Goal: Transaction & Acquisition: Obtain resource

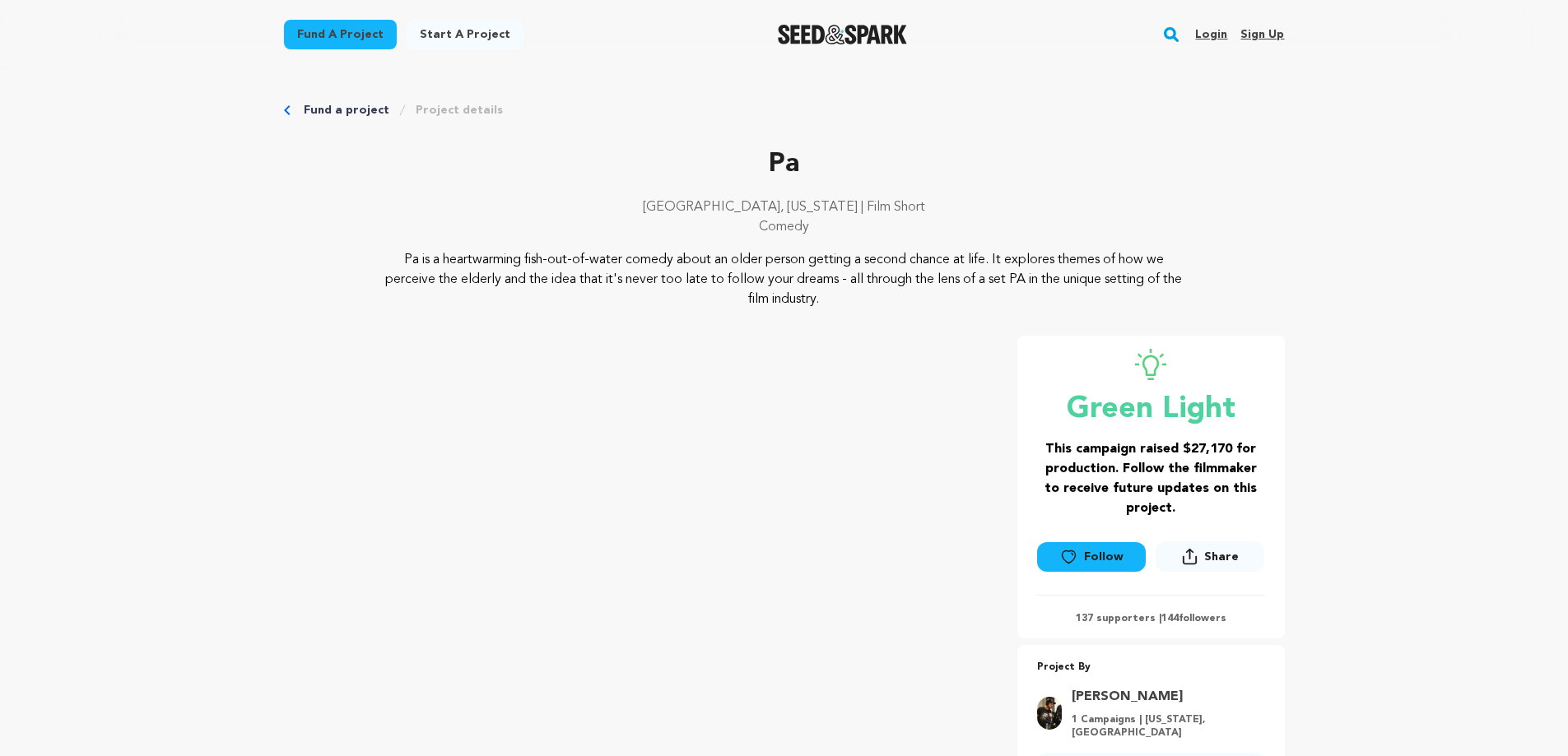
click at [360, 34] on link "Fund a project" at bounding box center [340, 34] width 113 height 29
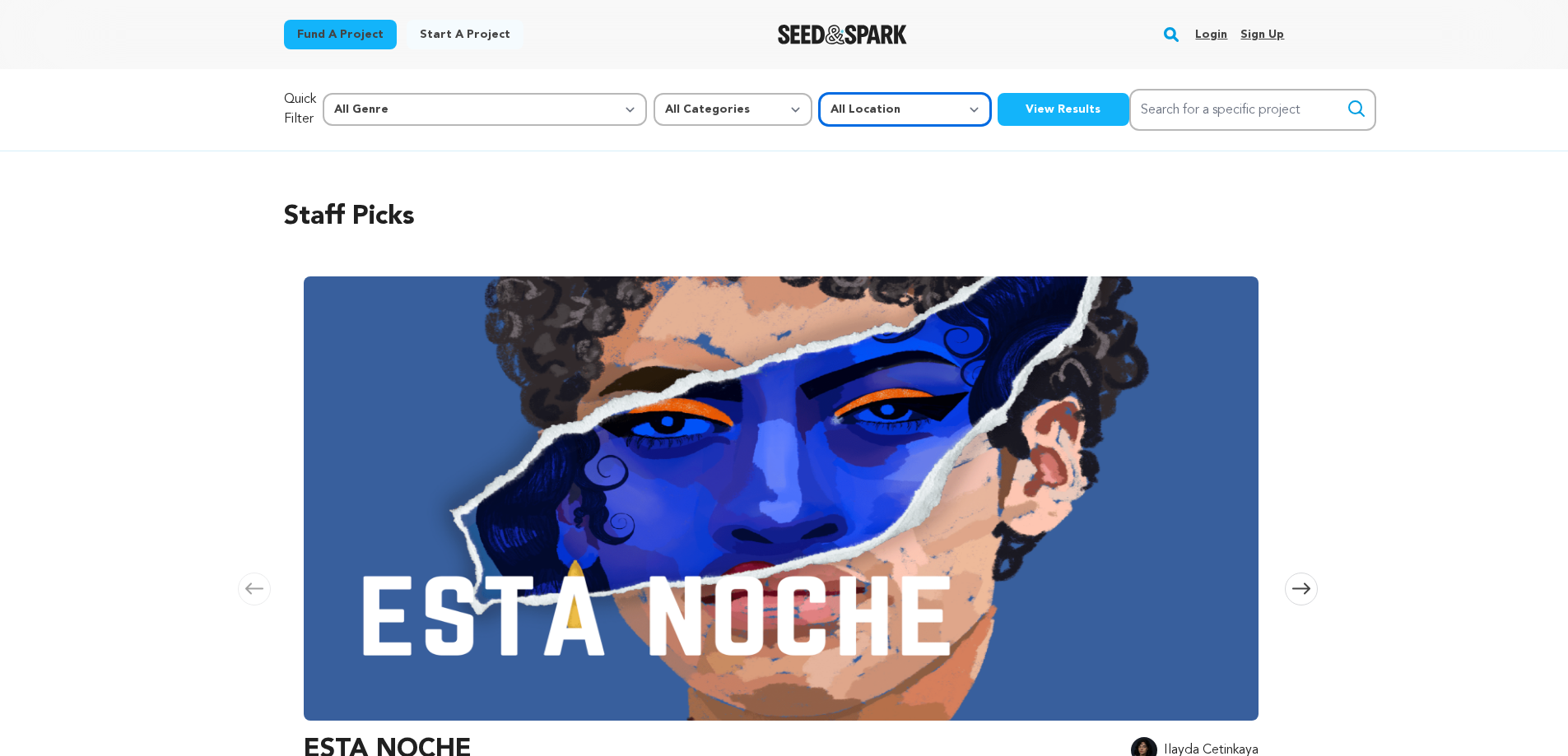
click at [819, 106] on select "All Location Everywhere United States Canada" at bounding box center [905, 109] width 172 height 33
select select "1671"
click at [819, 93] on select "All Location Everywhere United States Canada" at bounding box center [905, 109] width 172 height 33
click at [998, 103] on button "View Results" at bounding box center [1063, 109] width 132 height 33
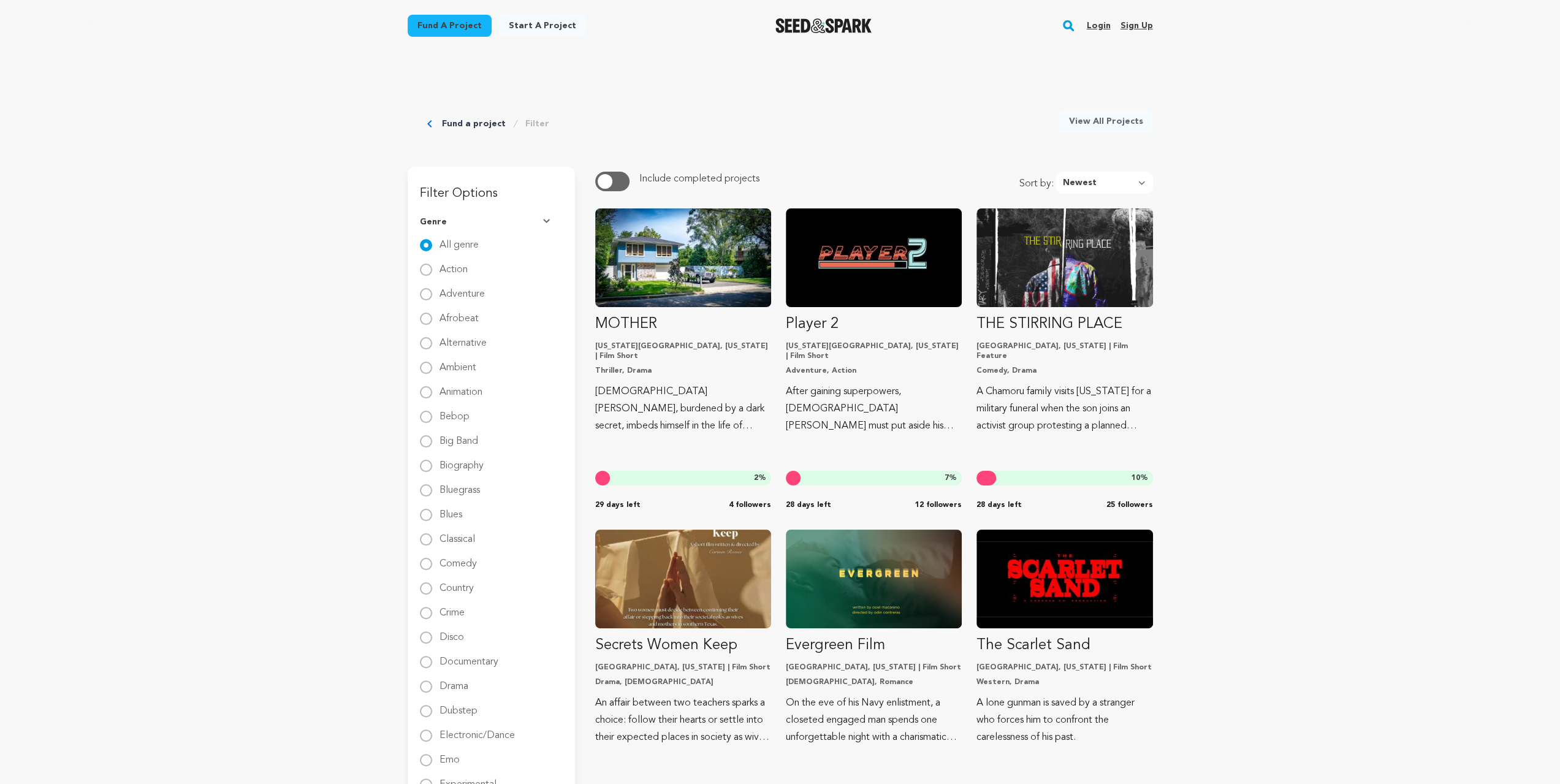
click at [611, 177] on span "button" at bounding box center [604, 181] width 15 height 15
click at [1115, 117] on link "View All Projects" at bounding box center [1106, 121] width 93 height 22
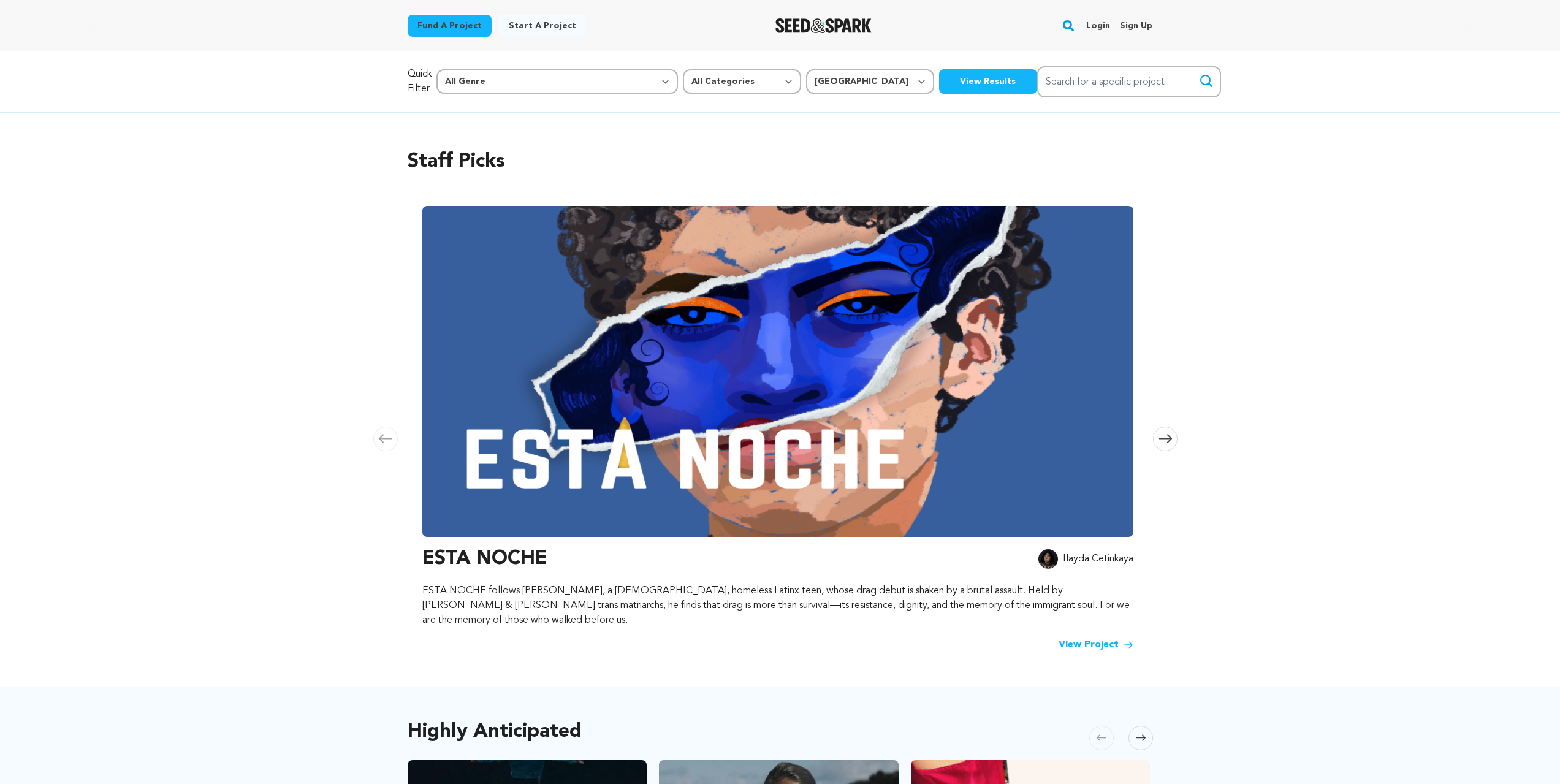
select select "1671"
click at [939, 85] on button "View Results" at bounding box center [988, 81] width 98 height 25
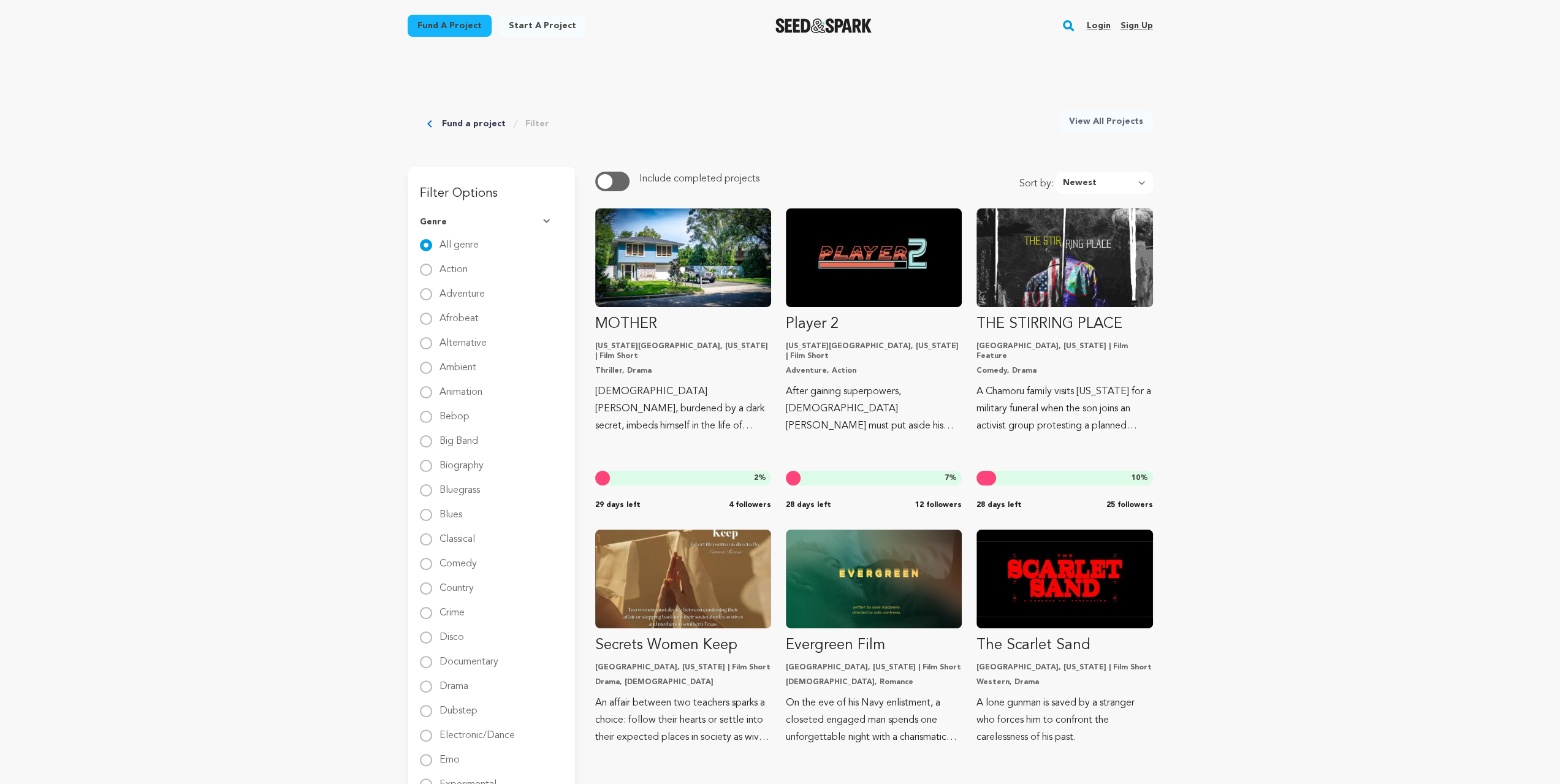
click at [1119, 115] on link "View All Projects" at bounding box center [1106, 121] width 93 height 22
click at [612, 175] on button "button" at bounding box center [612, 181] width 34 height 20
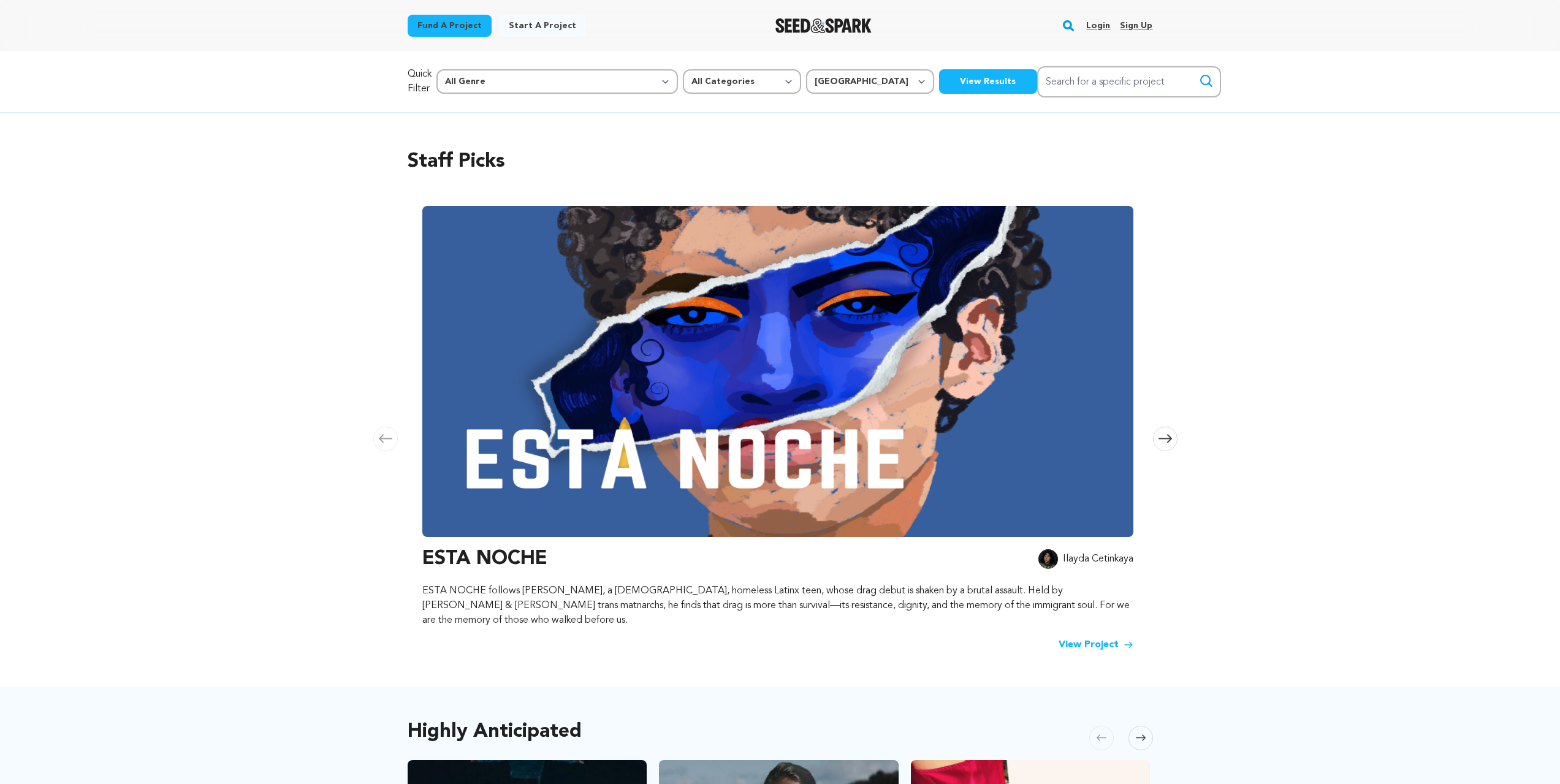
select select "1671"
click at [939, 73] on button "View Results" at bounding box center [988, 81] width 98 height 25
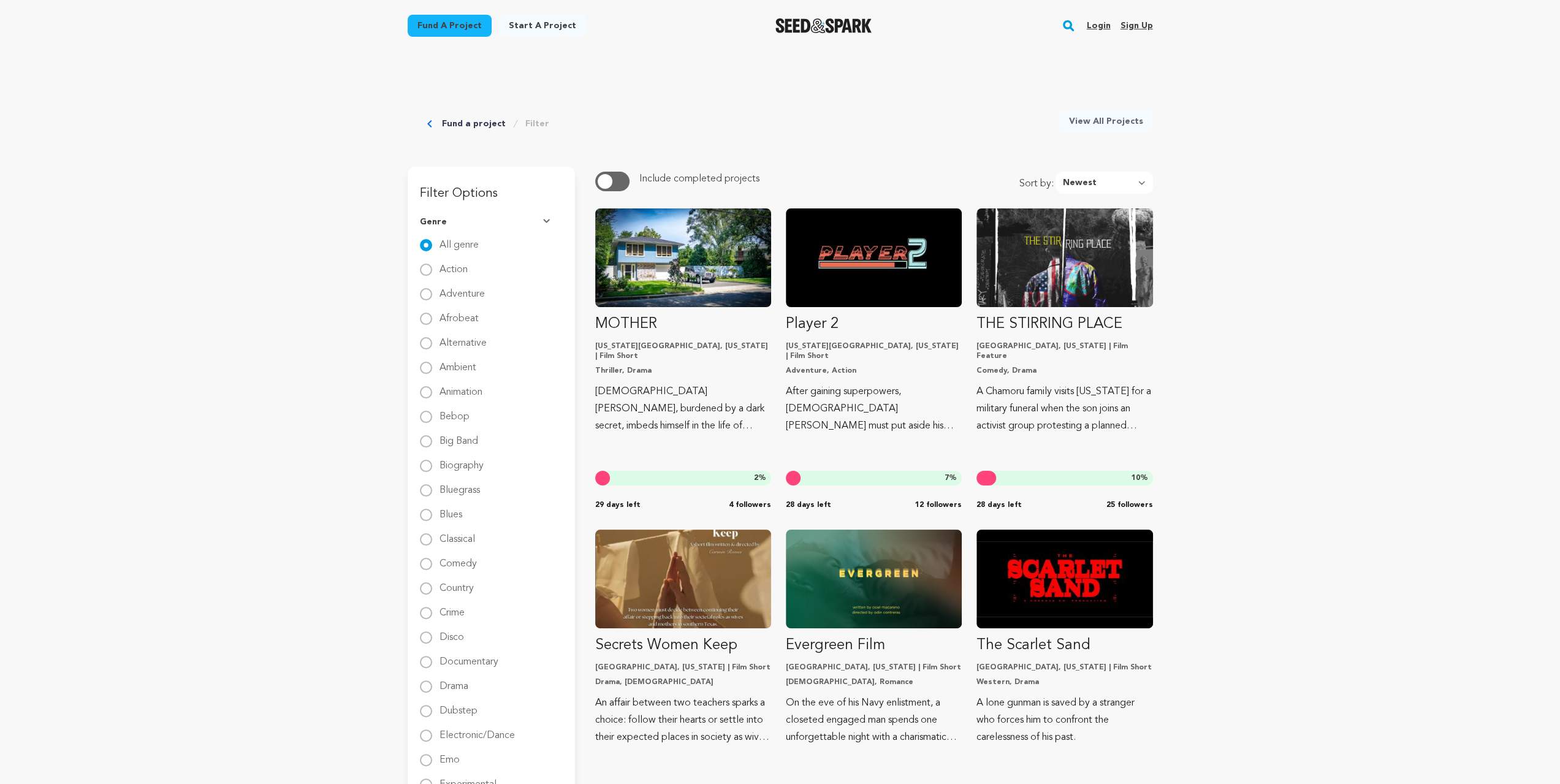
click at [613, 177] on button "button" at bounding box center [612, 181] width 34 height 20
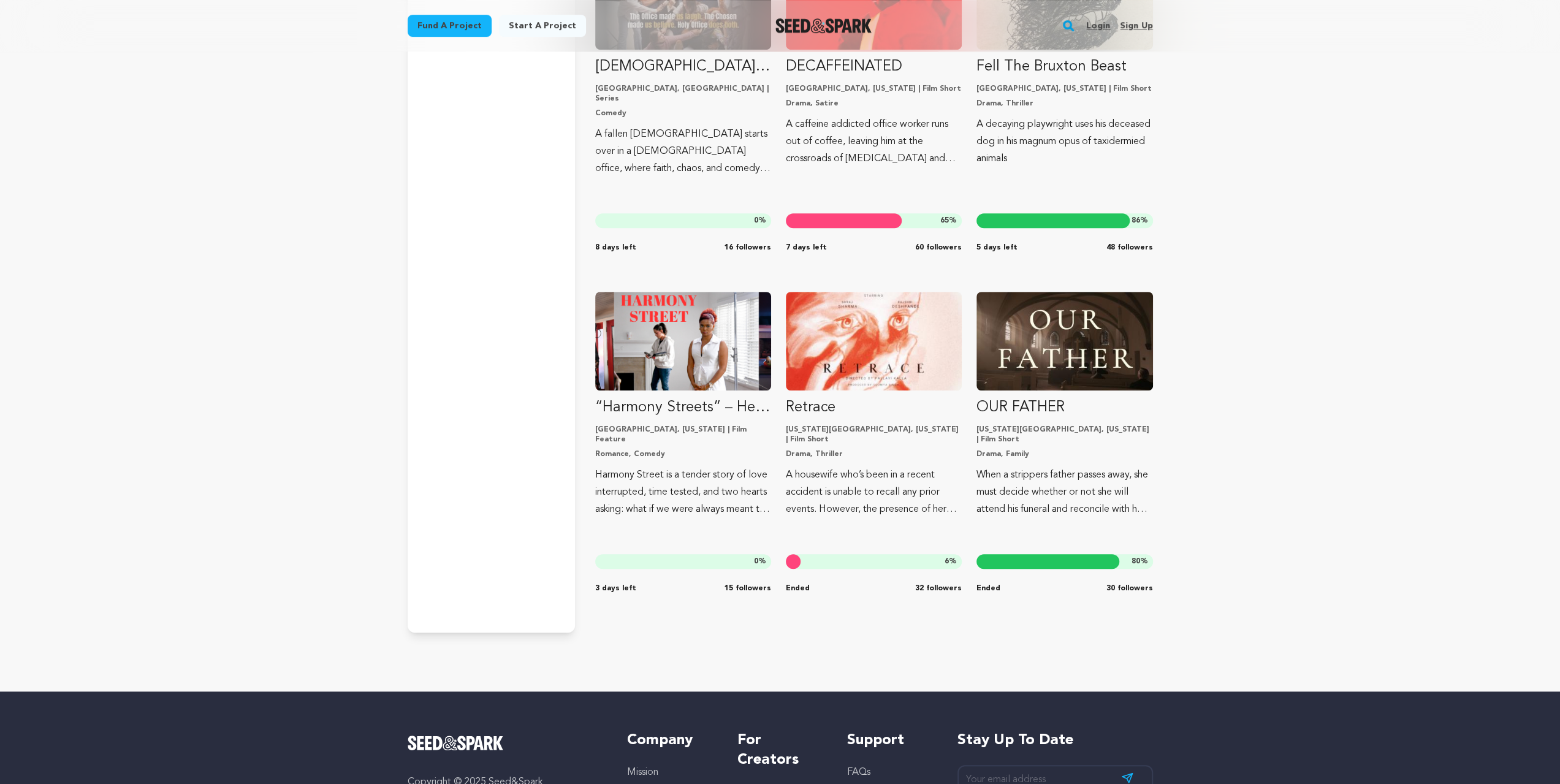
scroll to position [19706, 0]
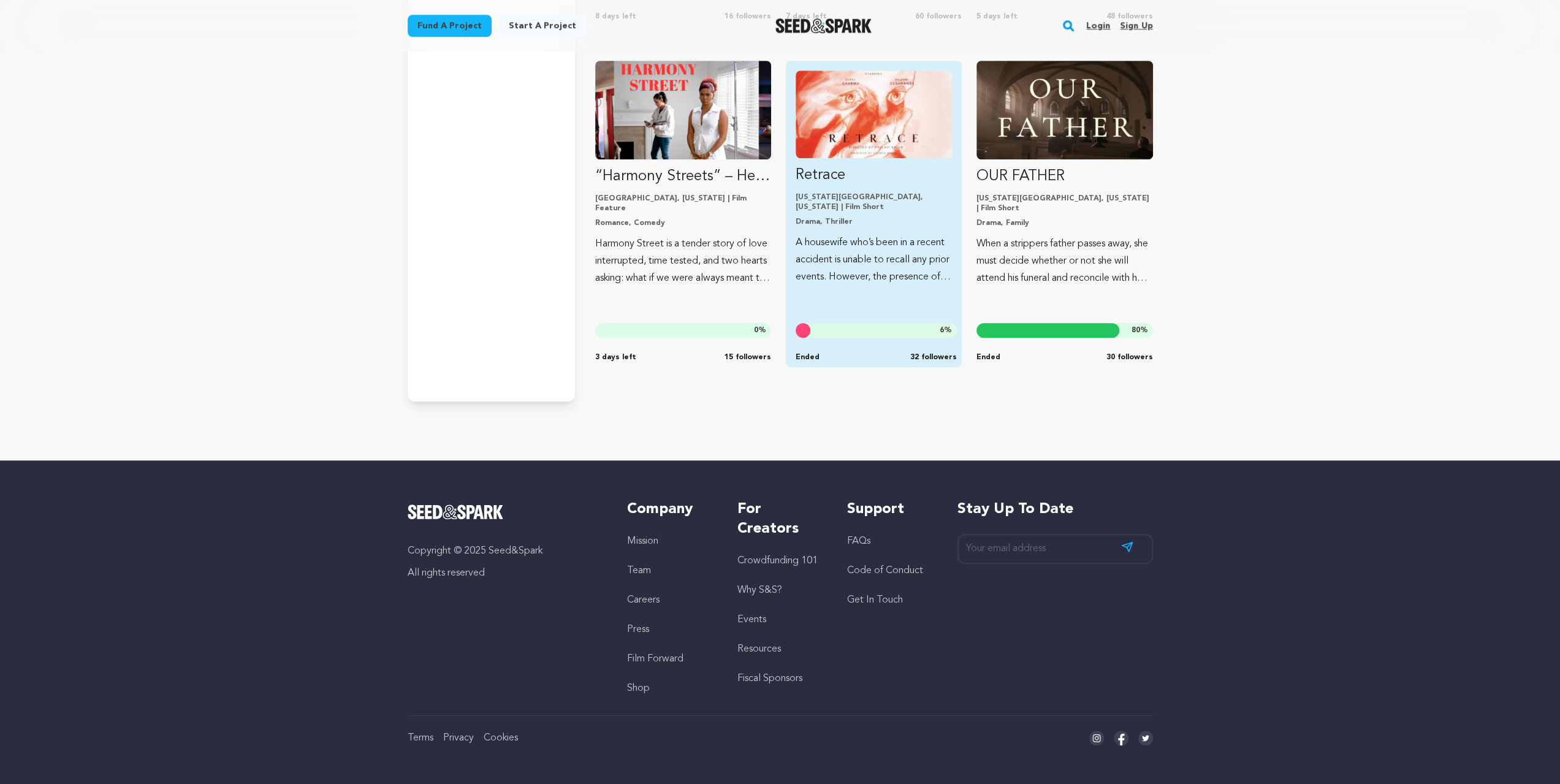
click at [889, 126] on img "Fund Retrace" at bounding box center [873, 115] width 156 height 88
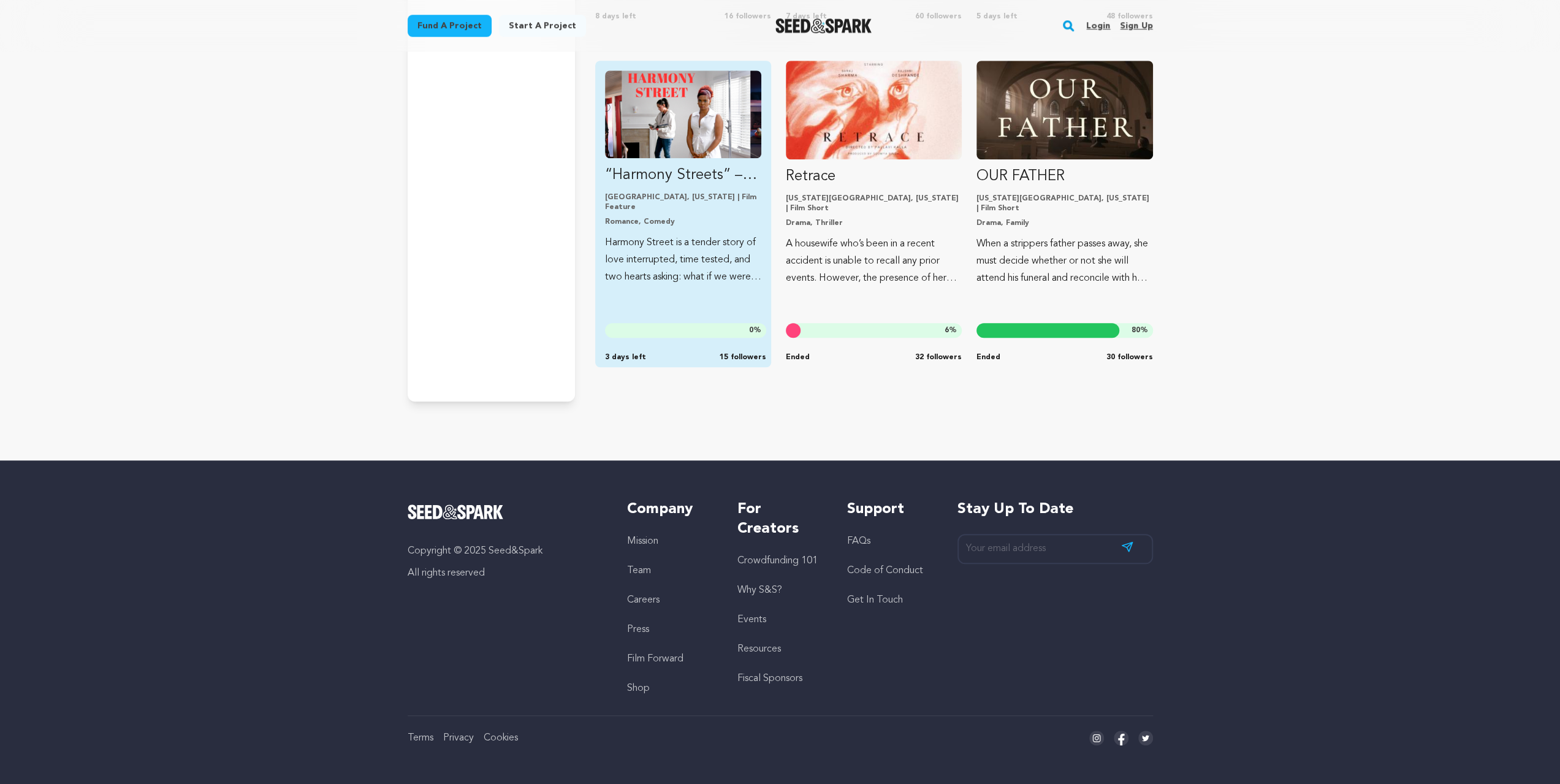
click at [670, 125] on img "Fund “Harmony Streets” – Help Us Finish the Film" at bounding box center [683, 115] width 156 height 88
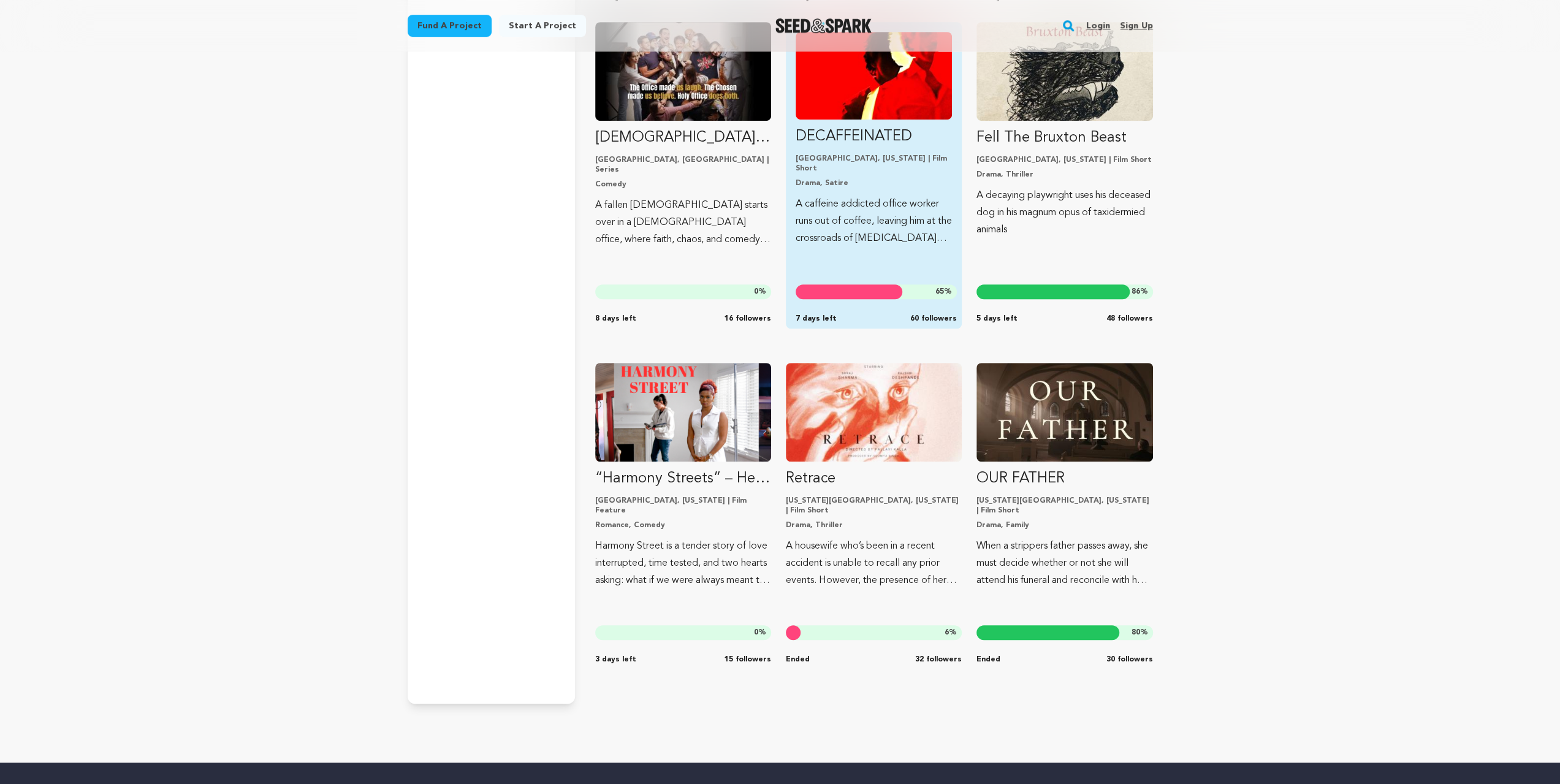
scroll to position [19298, 0]
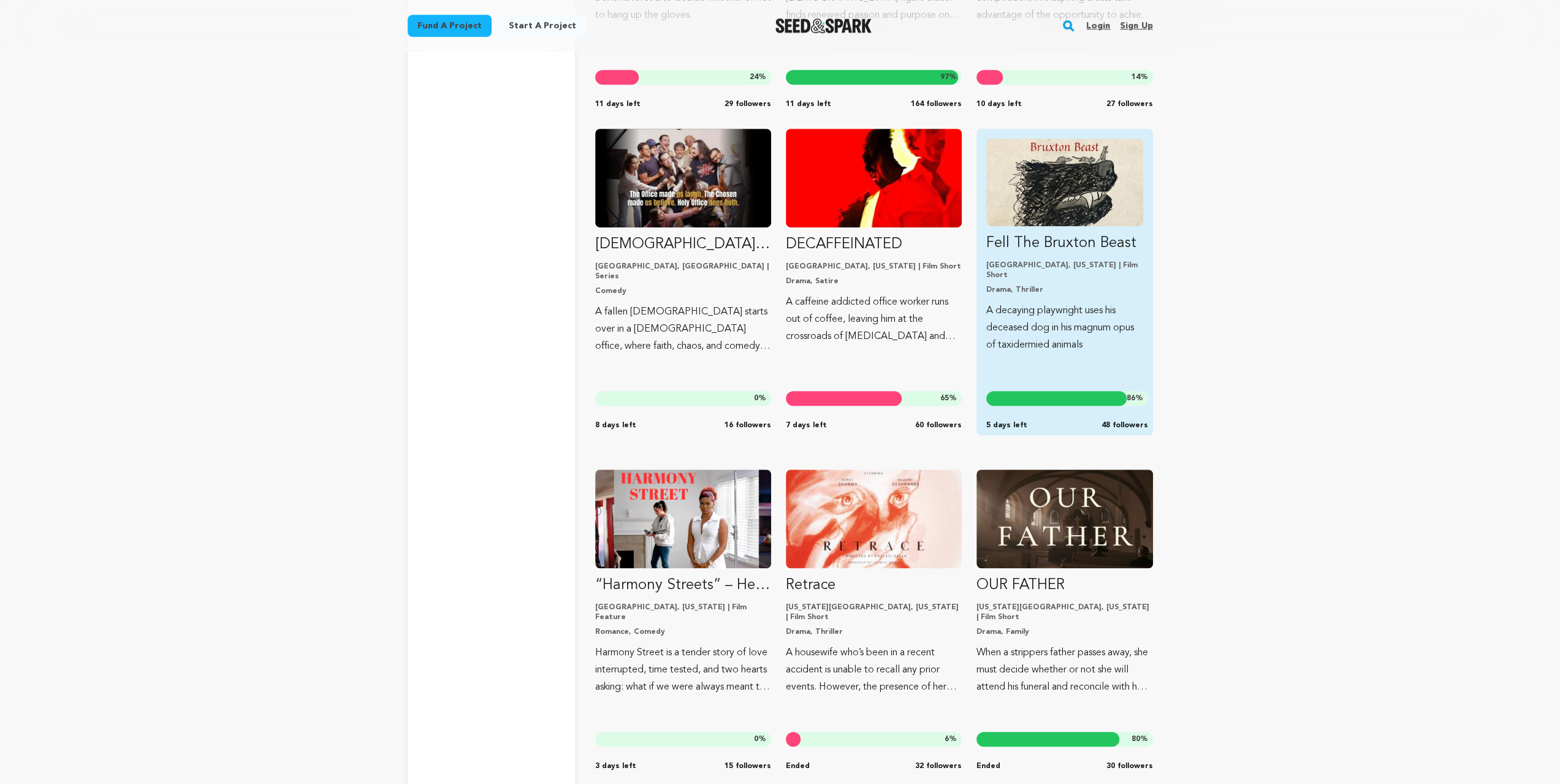
click at [1079, 200] on img "Fund Fell The Bruxton Beast" at bounding box center [1064, 183] width 156 height 88
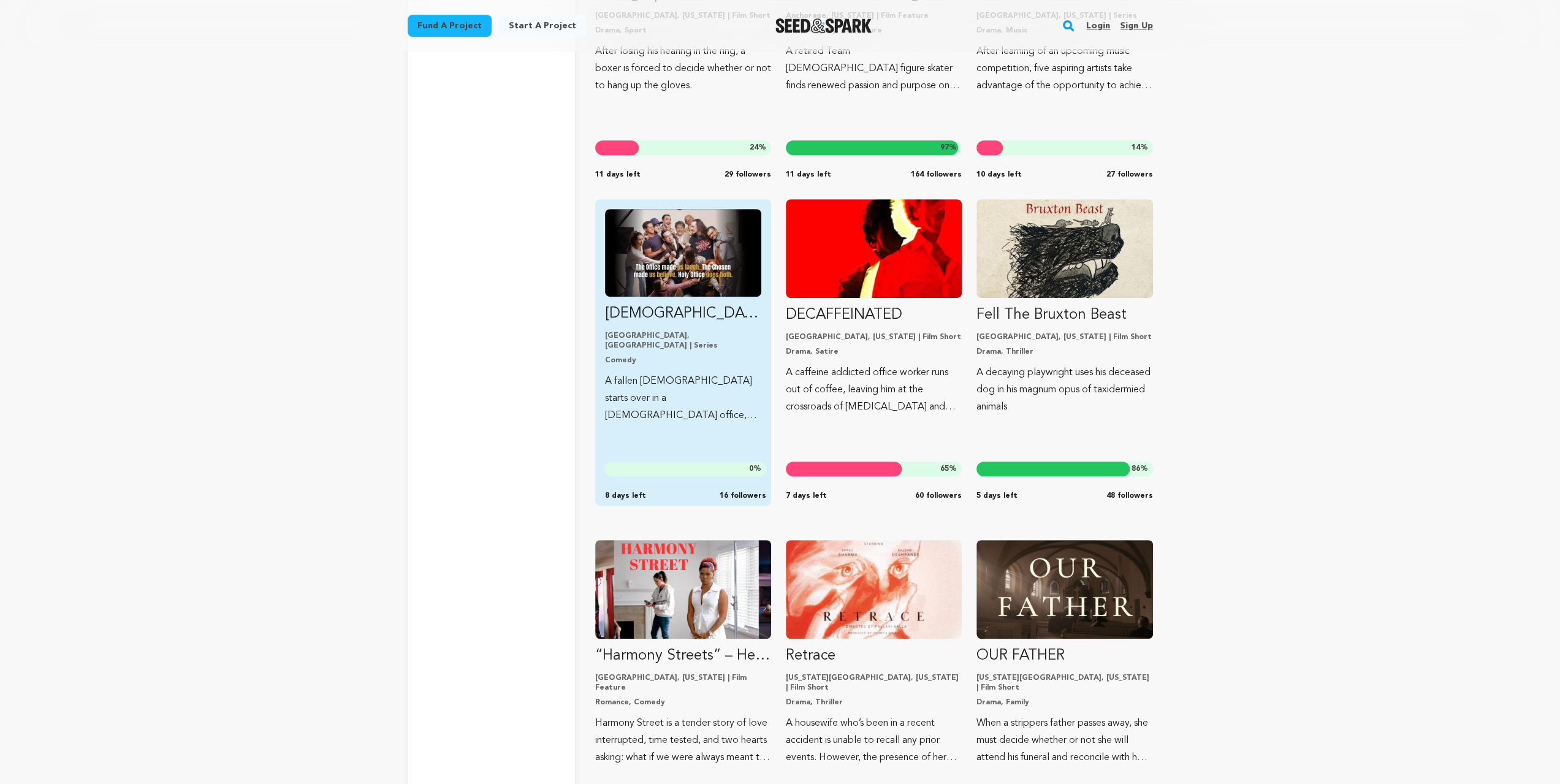
scroll to position [19216, 0]
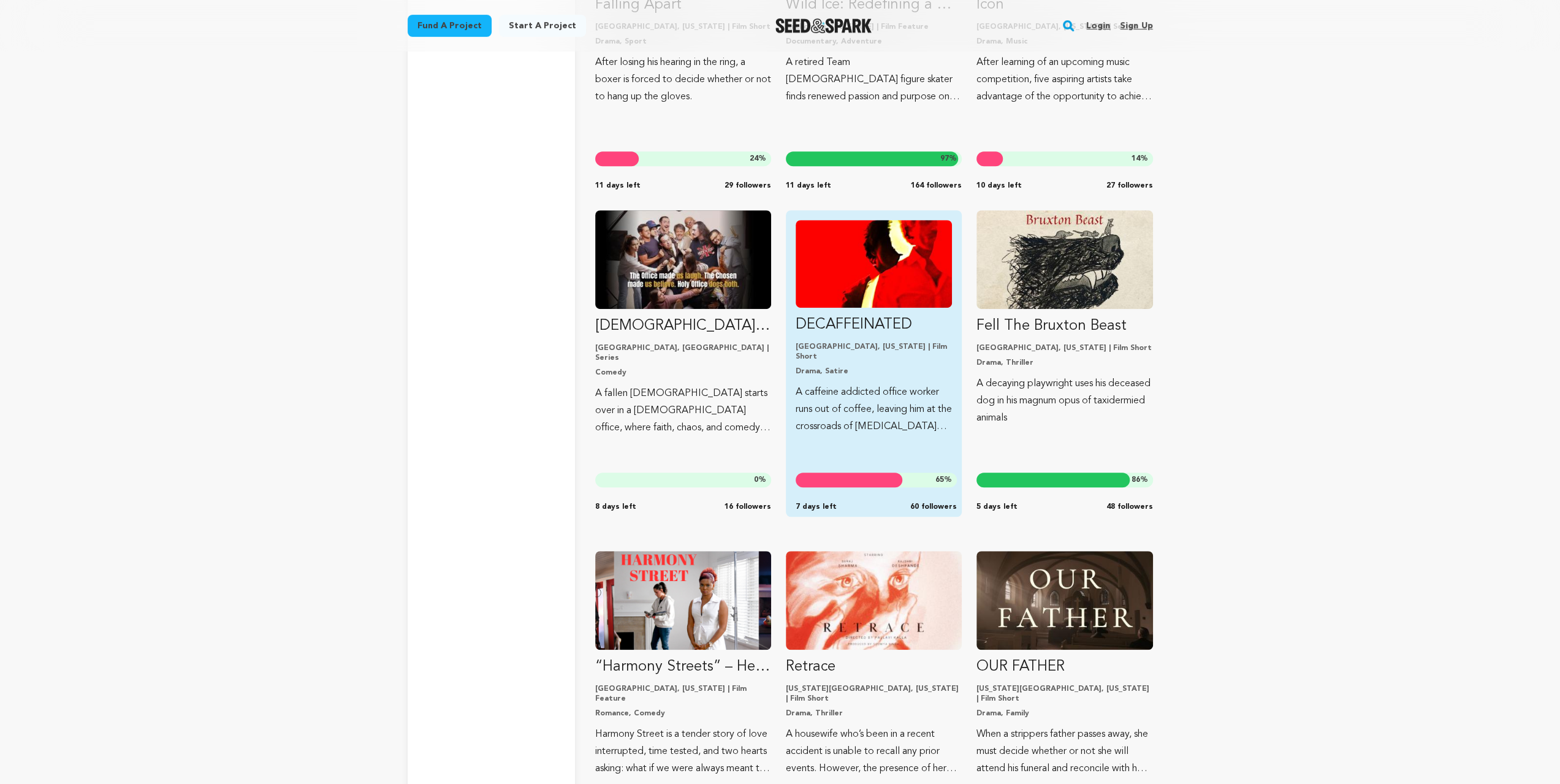
click at [852, 270] on img "Fund DECAFFEINATED" at bounding box center [873, 264] width 156 height 88
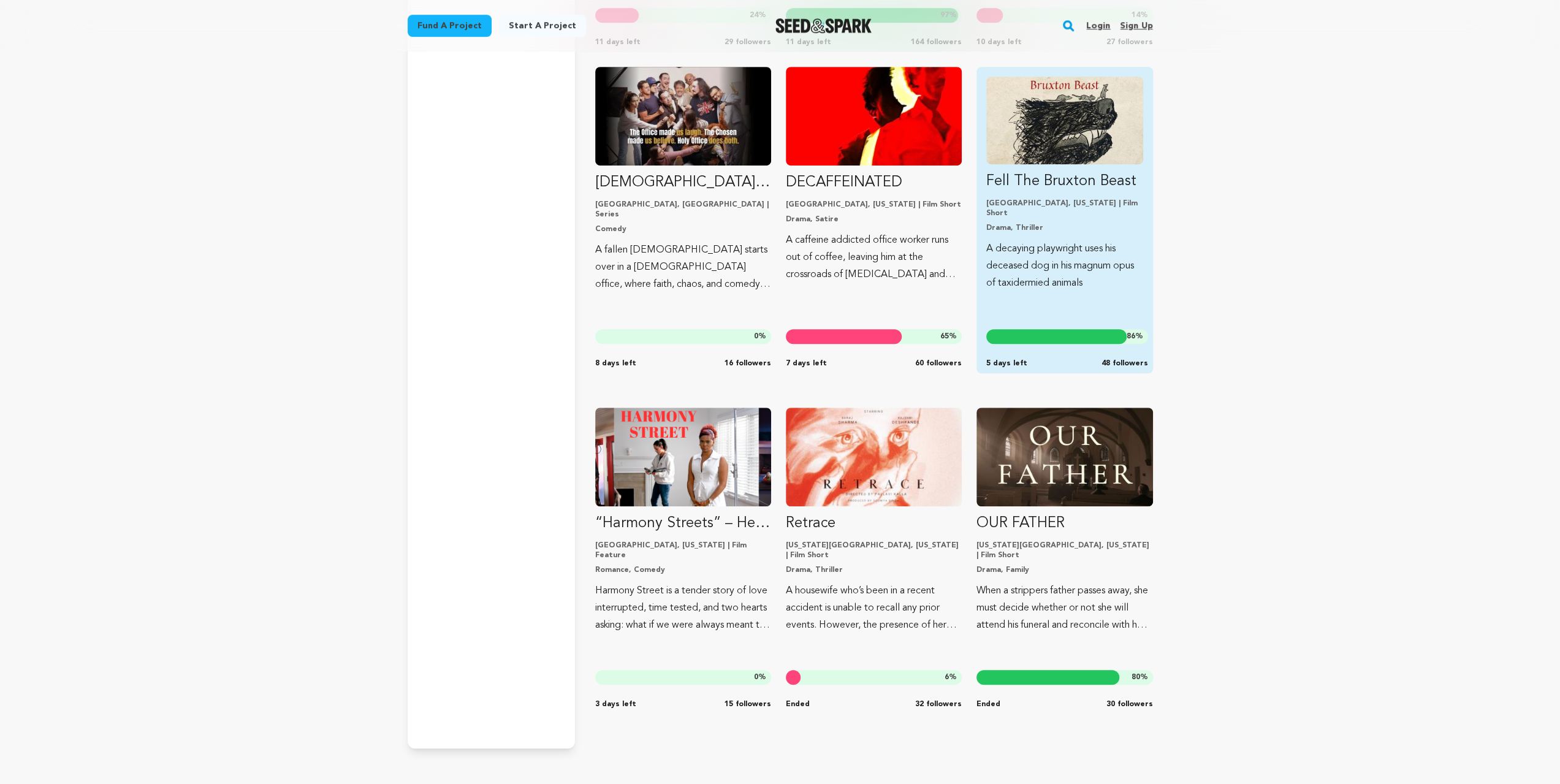
scroll to position [19380, 0]
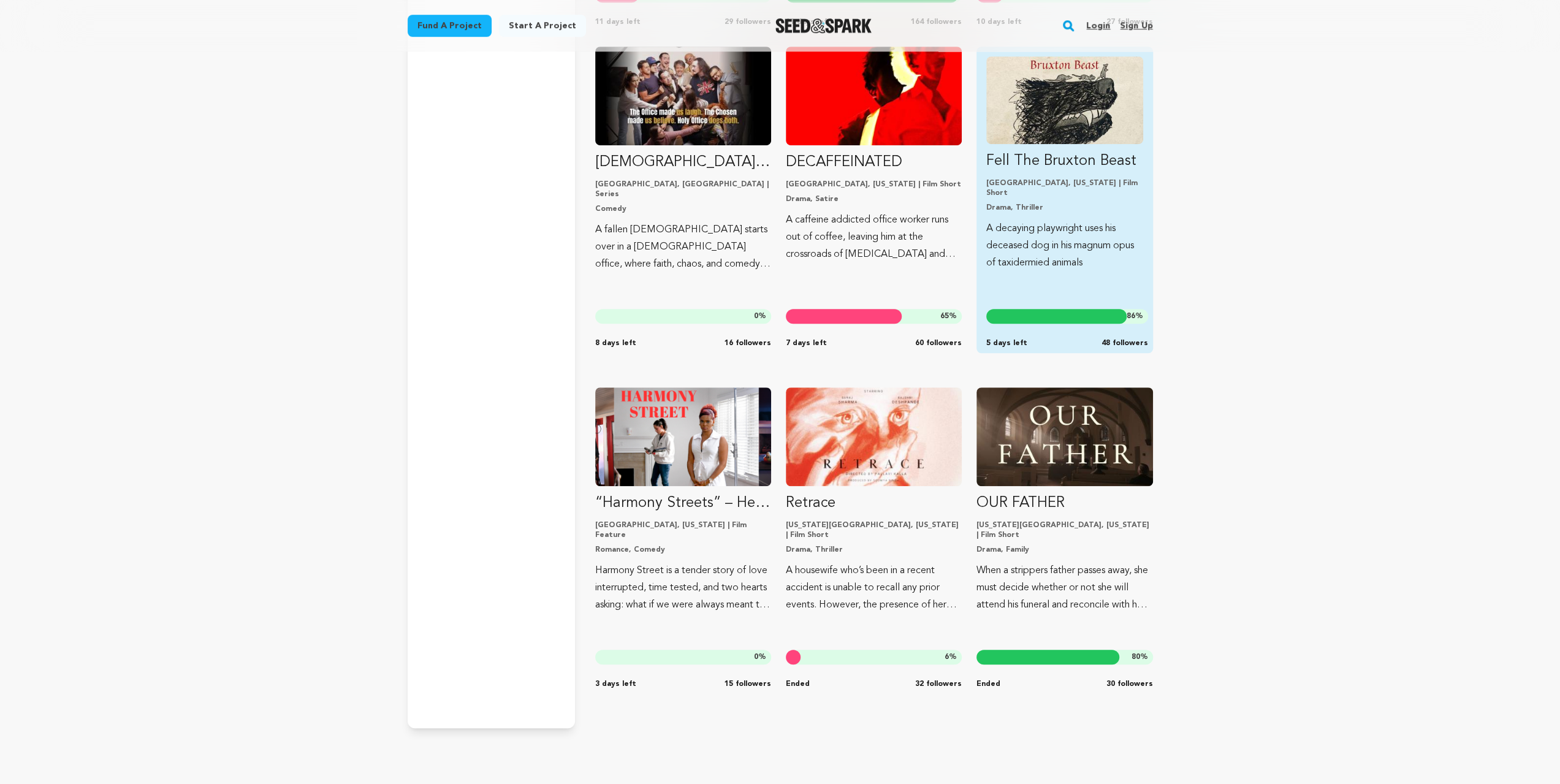
click at [1109, 110] on img "Fund Fell The Bruxton Beast" at bounding box center [1064, 100] width 156 height 88
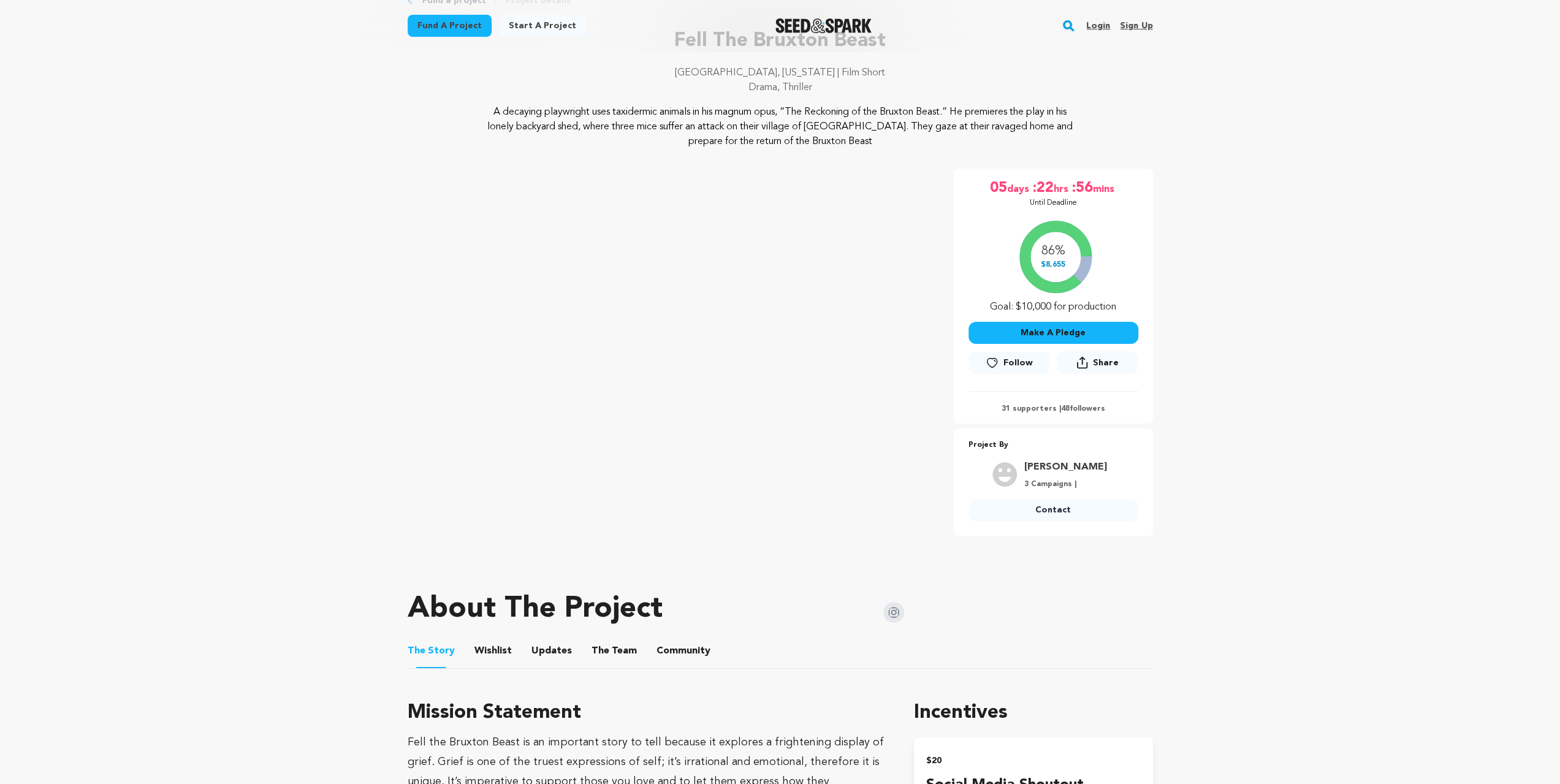
click at [496, 657] on button "Wishlist" at bounding box center [493, 653] width 30 height 30
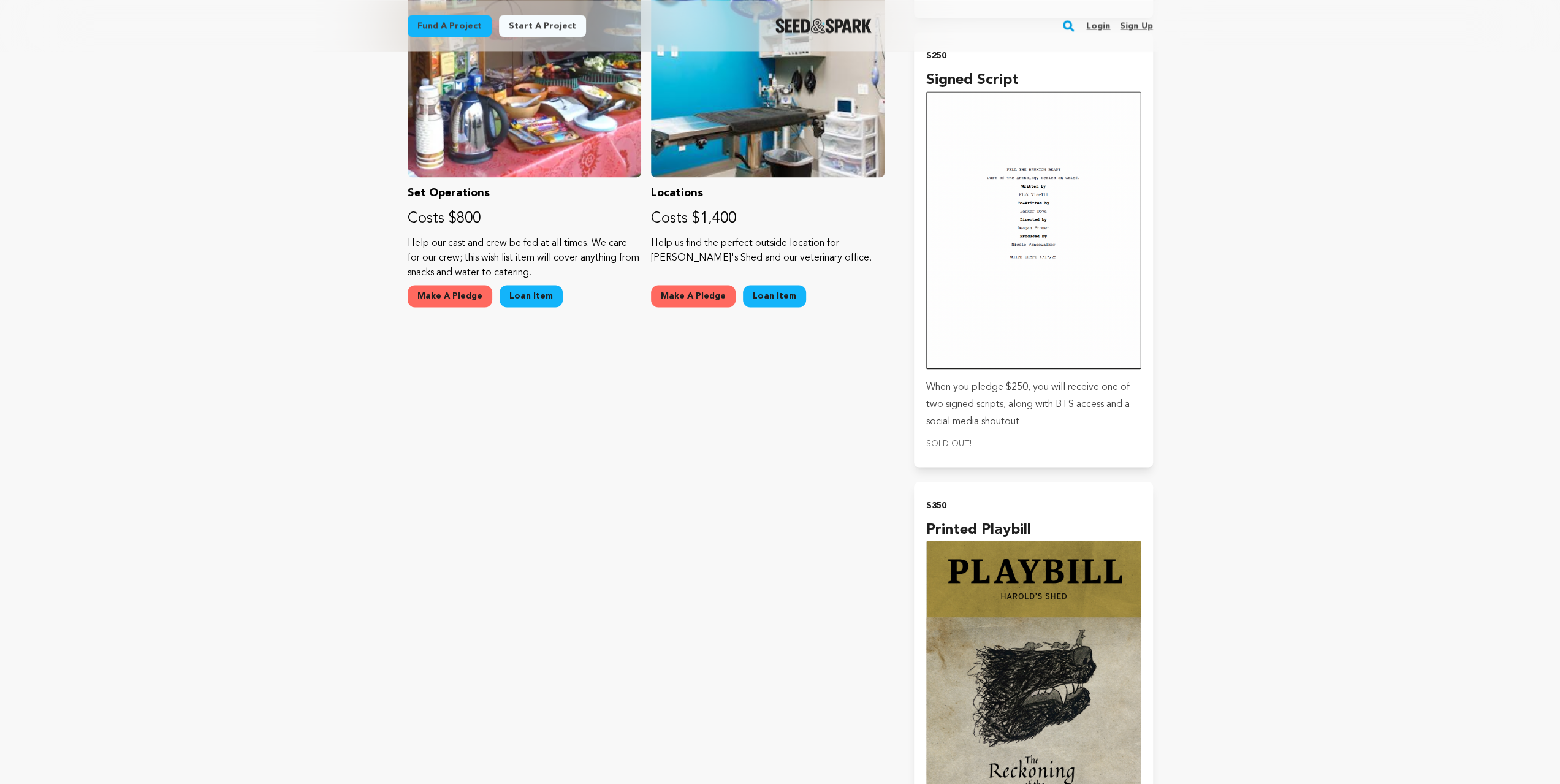
scroll to position [1879, 0]
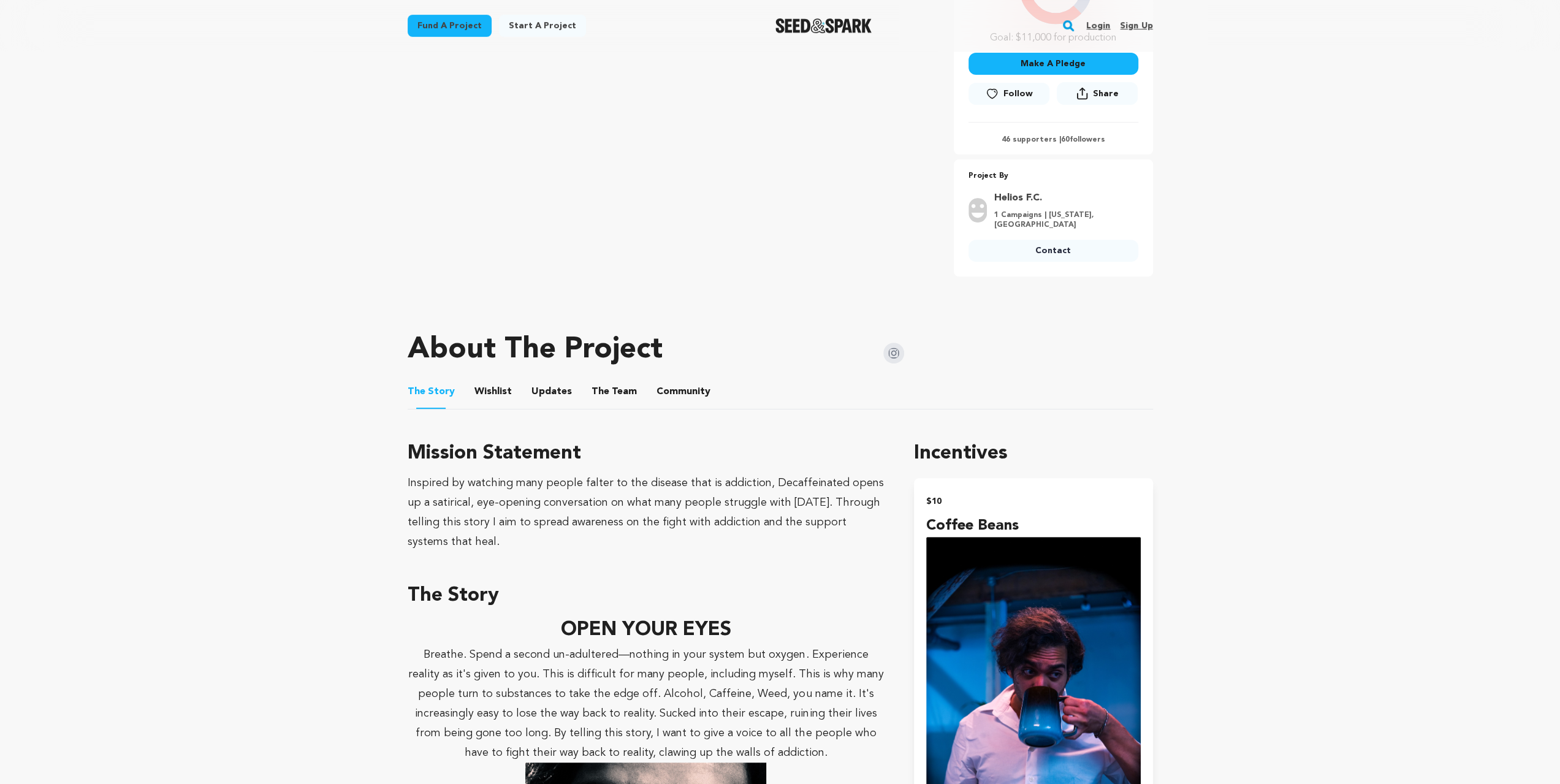
scroll to position [368, 0]
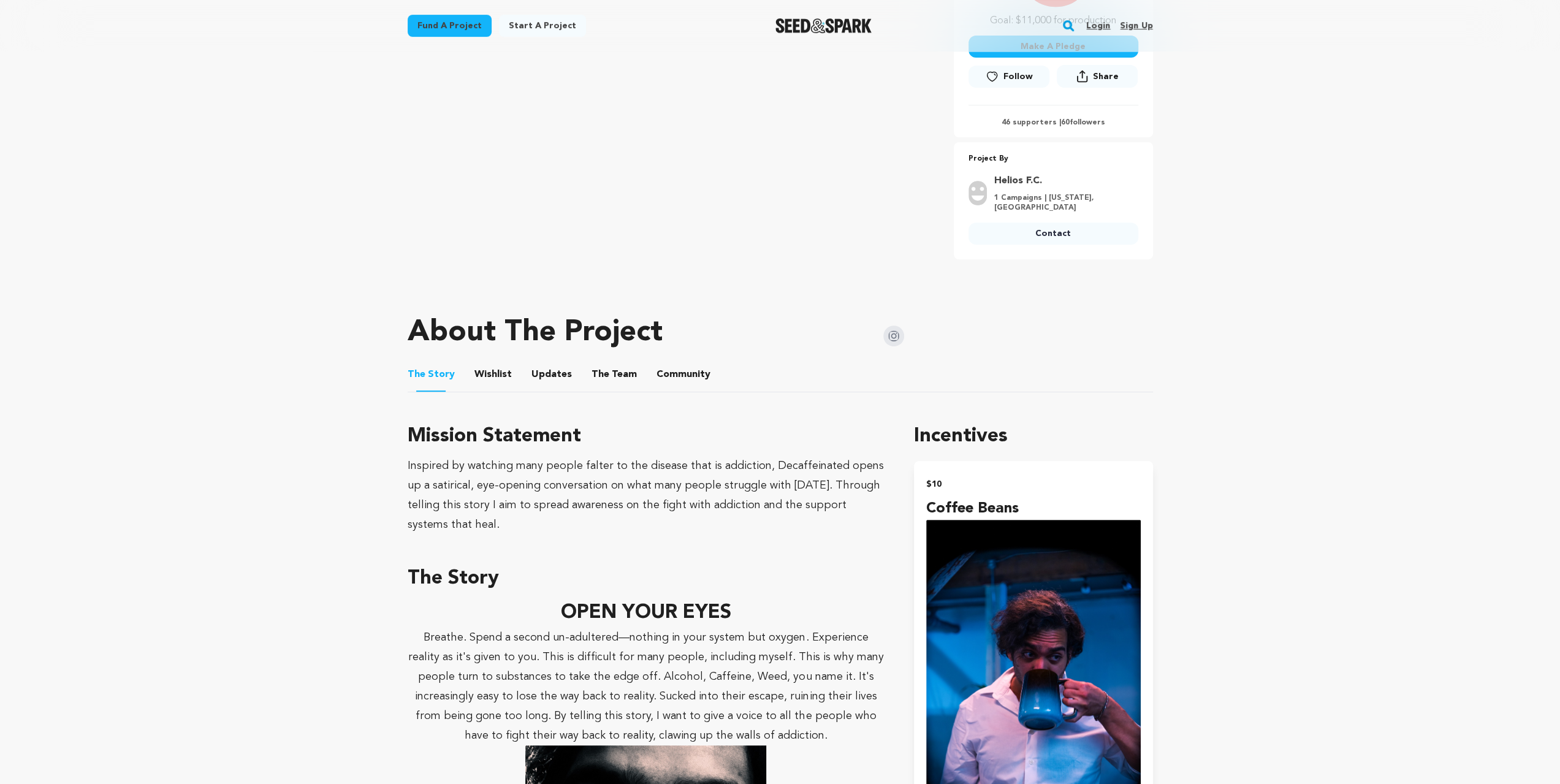
click at [495, 362] on button "Wishlist" at bounding box center [493, 377] width 30 height 30
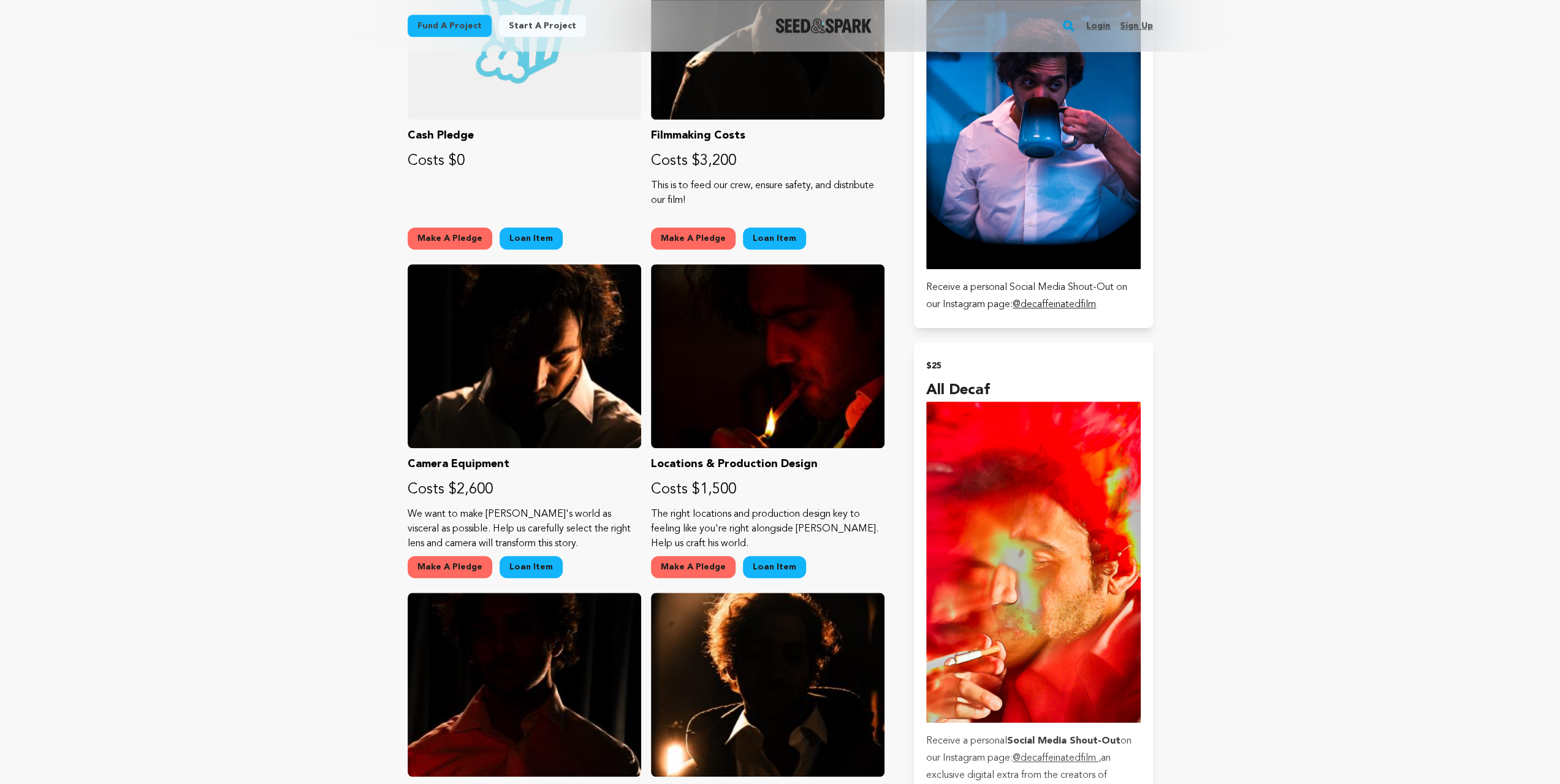
scroll to position [817, 0]
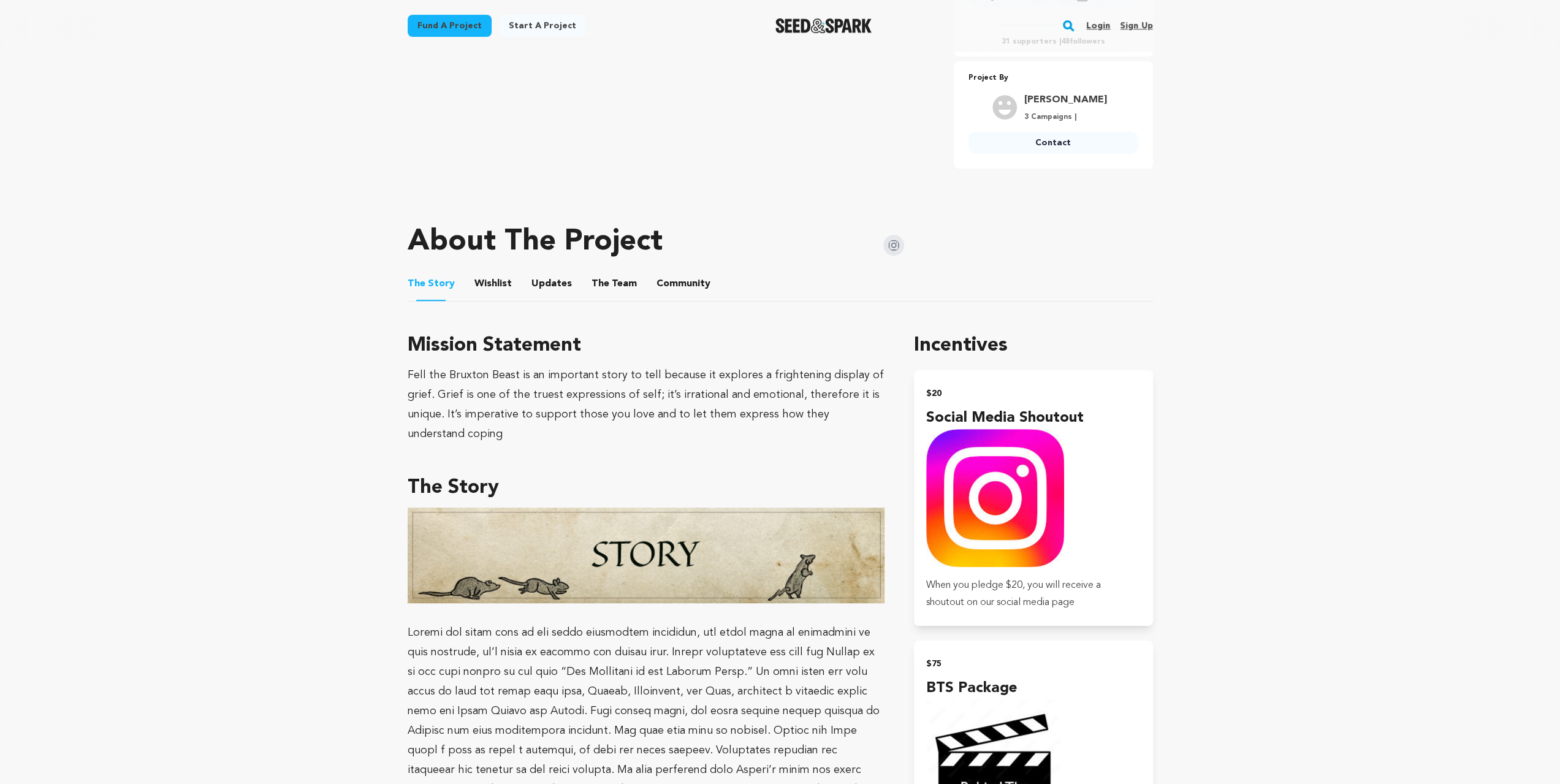
scroll to position [449, 0]
click at [619, 282] on button "The Team" at bounding box center [614, 286] width 30 height 30
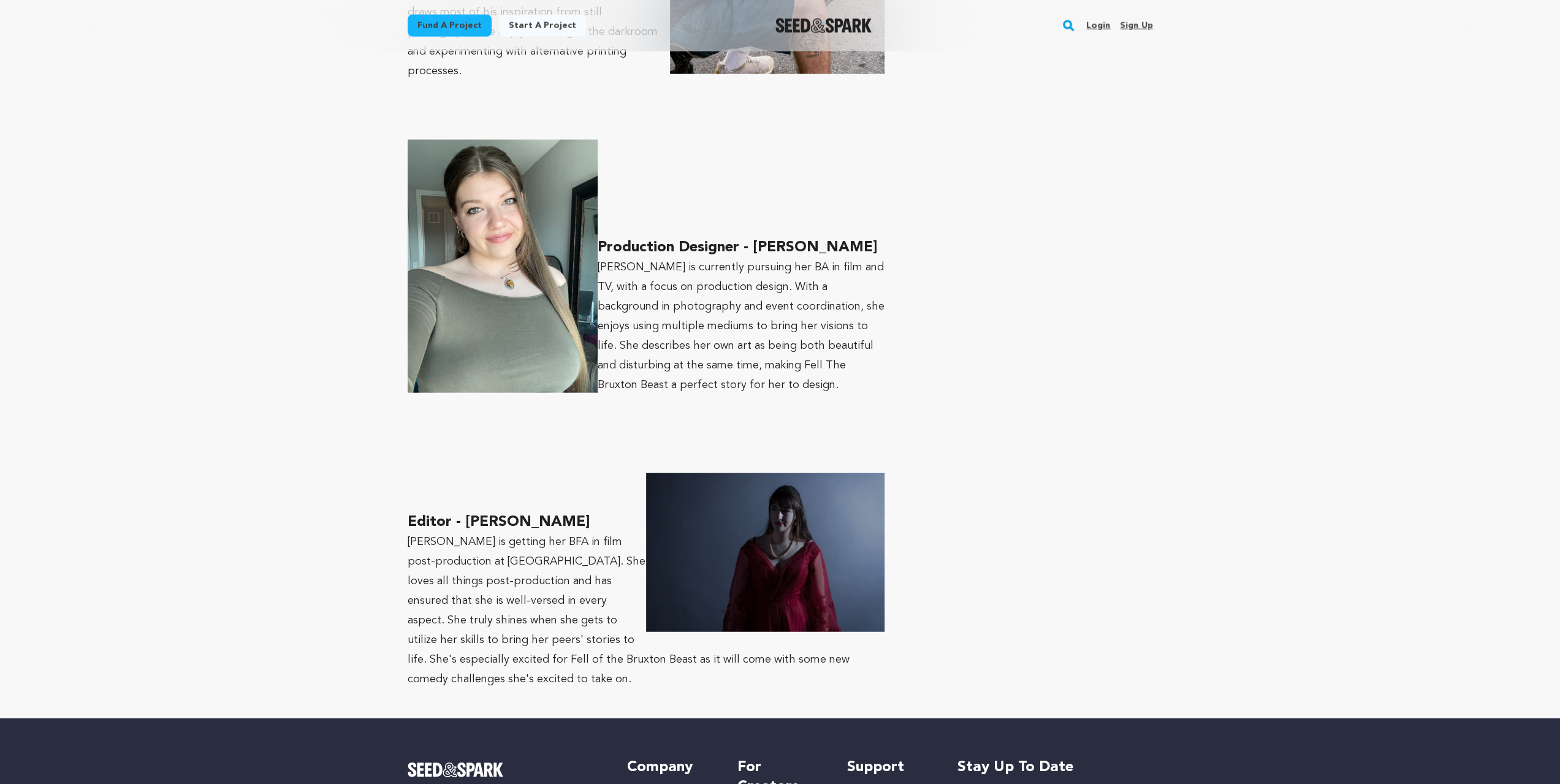
scroll to position [2859, 0]
